Goal: Communication & Community: Answer question/provide support

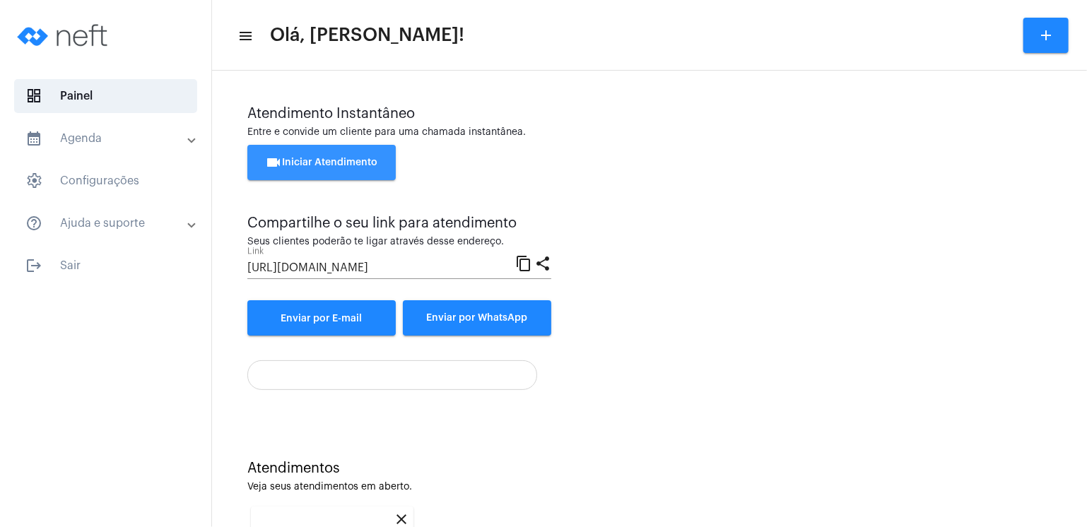
click at [348, 160] on span "videocam Iniciar Atendimento" at bounding box center [322, 163] width 112 height 10
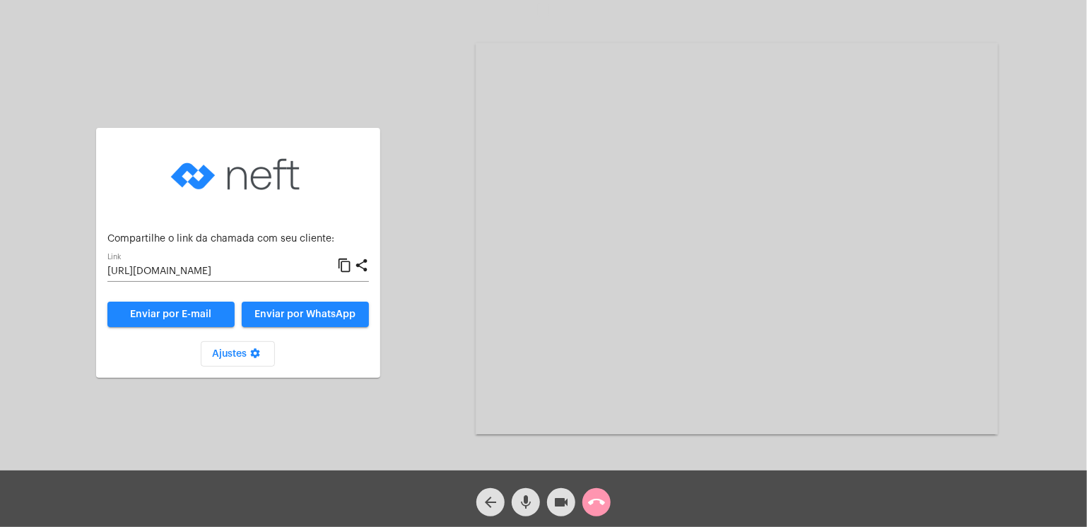
click at [341, 309] on button "Enviar por WhatsApp" at bounding box center [305, 314] width 127 height 25
click at [308, 312] on span "Enviar por WhatsApp" at bounding box center [304, 314] width 101 height 10
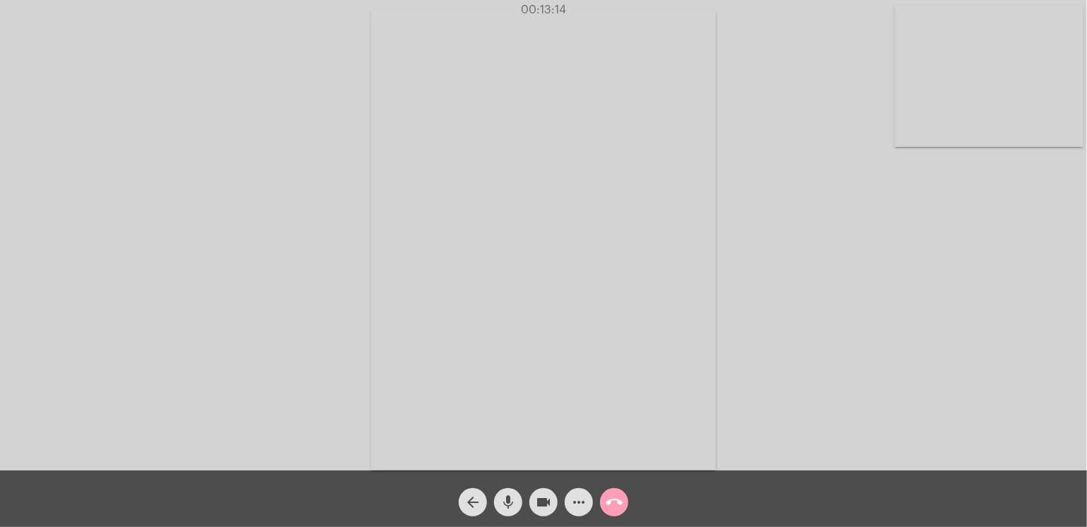
click at [612, 501] on mat-icon "call_end" at bounding box center [613, 502] width 17 height 17
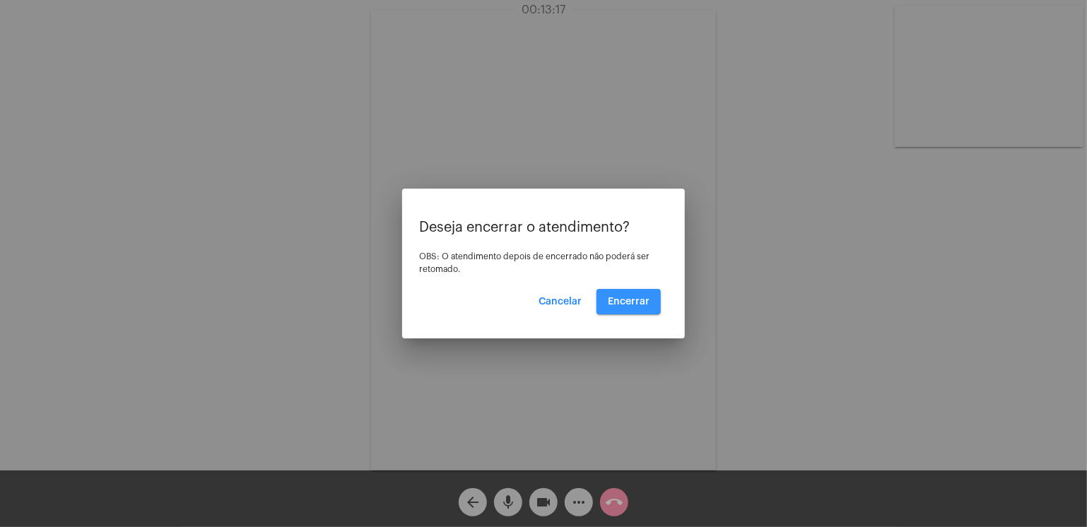
click at [639, 300] on span "Encerrar" at bounding box center [629, 302] width 42 height 10
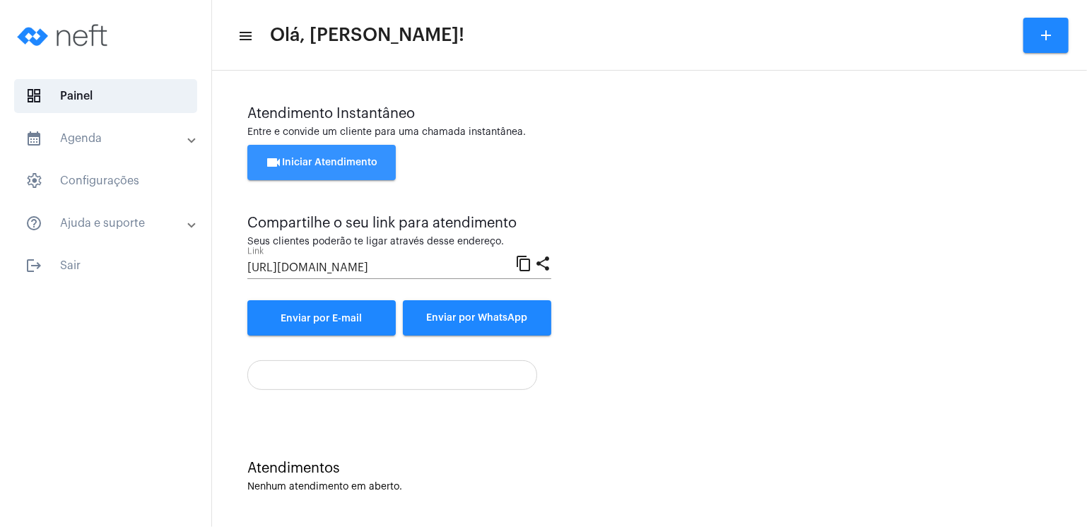
click at [349, 159] on span "videocam Iniciar Atendimento" at bounding box center [322, 163] width 112 height 10
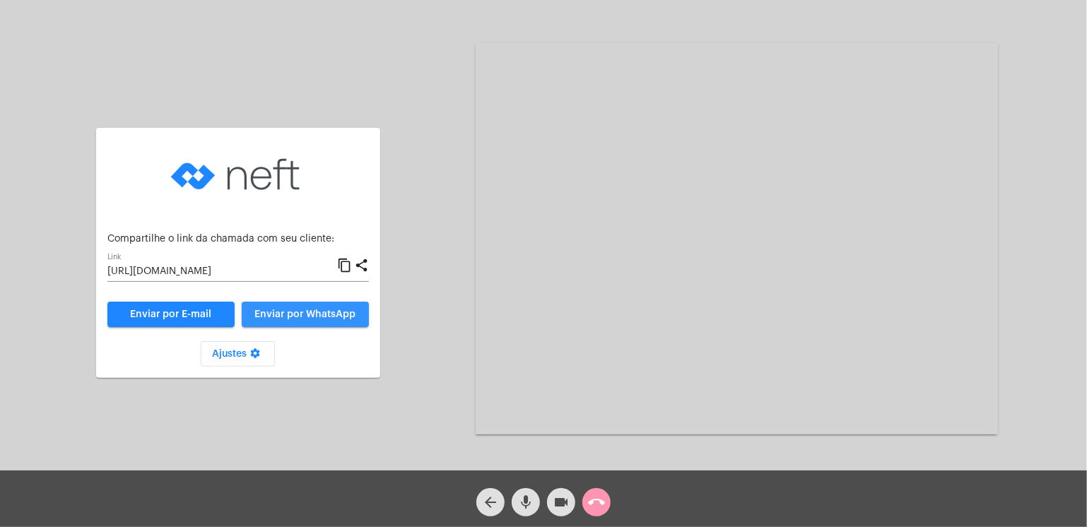
click at [302, 314] on span "Enviar por WhatsApp" at bounding box center [304, 314] width 101 height 10
